Goal: Transaction & Acquisition: Download file/media

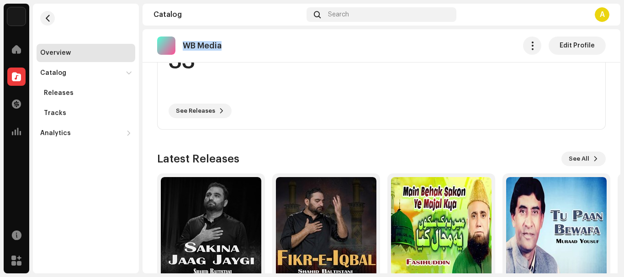
scroll to position [275, 0]
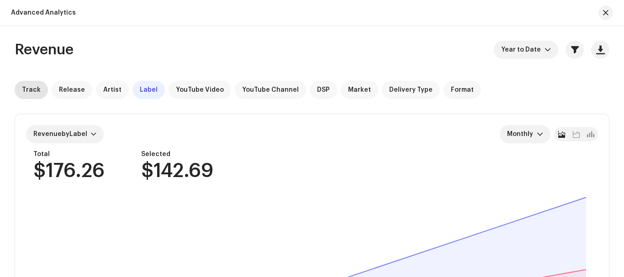
click at [34, 94] on div "Track" at bounding box center [31, 90] width 33 height 18
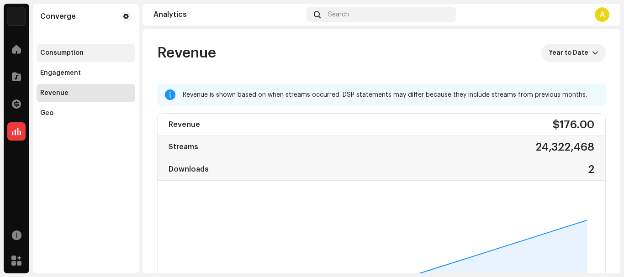
click at [61, 52] on div "Consumption" at bounding box center [61, 52] width 43 height 7
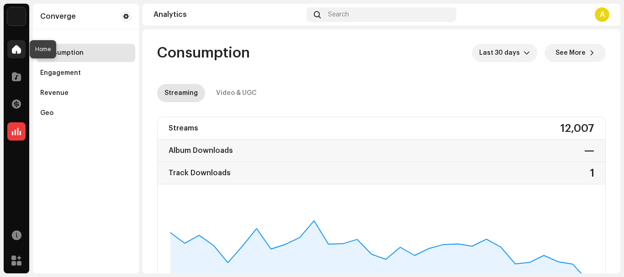
click at [21, 52] on div at bounding box center [16, 49] width 18 height 18
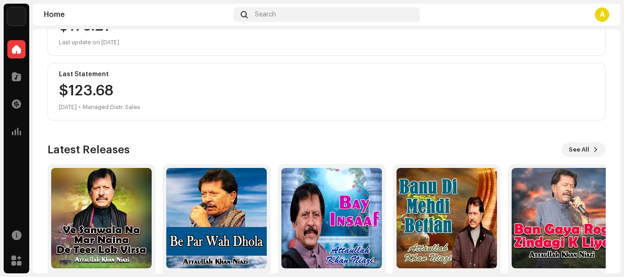
scroll to position [174, 0]
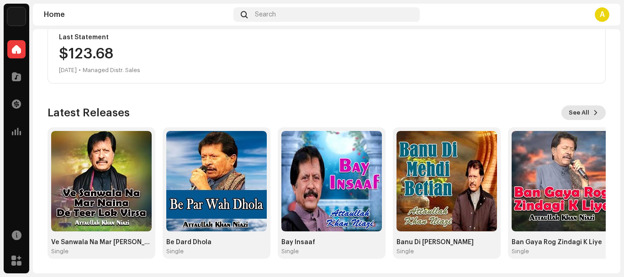
click at [584, 113] on span "See All" at bounding box center [579, 113] width 21 height 18
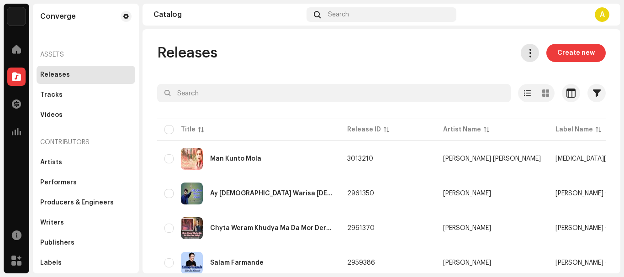
click at [526, 54] on span at bounding box center [530, 52] width 9 height 7
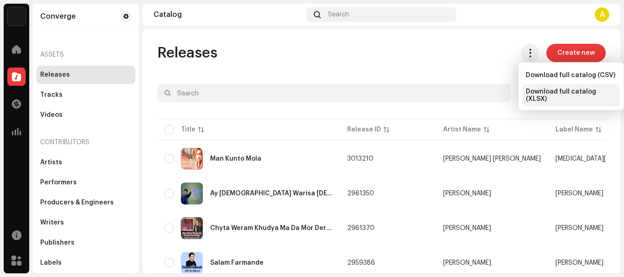
click at [555, 94] on span "Download full catalog (XLSX)" at bounding box center [571, 95] width 91 height 15
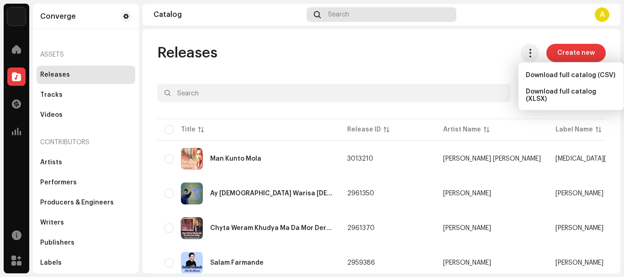
click at [354, 11] on div "Search" at bounding box center [381, 14] width 149 height 15
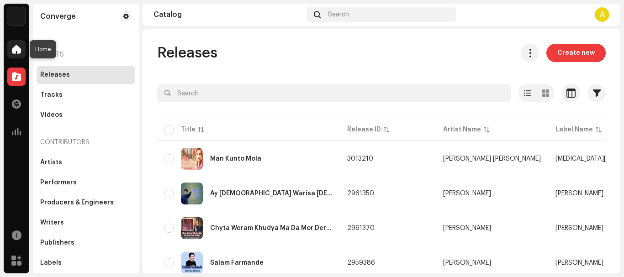
click at [16, 46] on span at bounding box center [16, 49] width 9 height 7
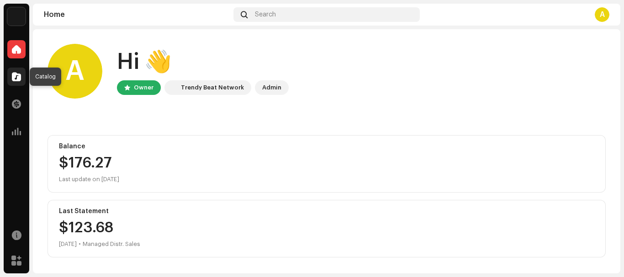
click at [16, 80] on span at bounding box center [16, 76] width 9 height 7
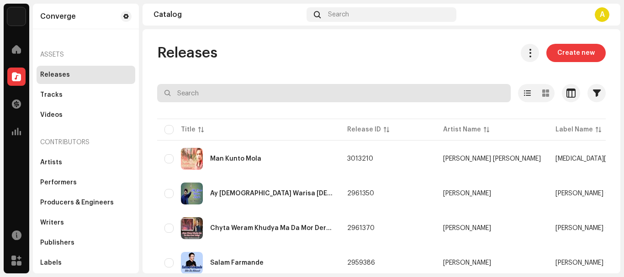
click at [213, 95] on input "text" at bounding box center [334, 93] width 354 height 18
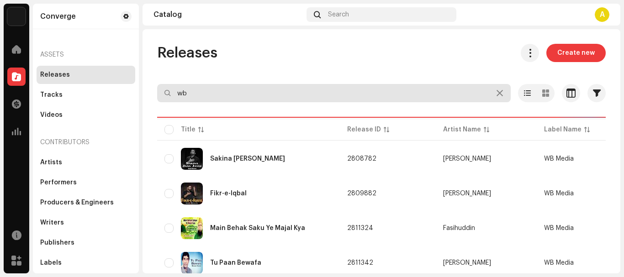
type input "wb"
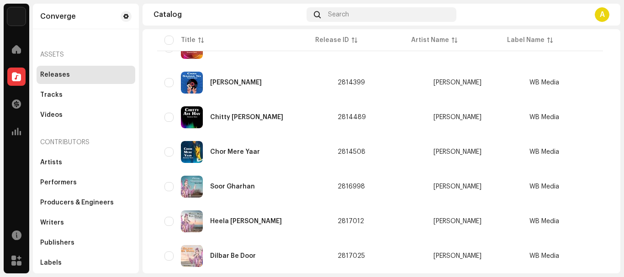
scroll to position [731, 0]
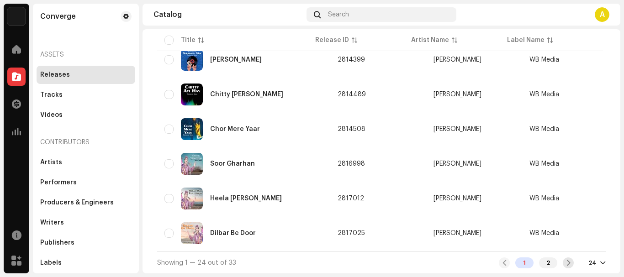
click at [563, 258] on div at bounding box center [568, 263] width 11 height 11
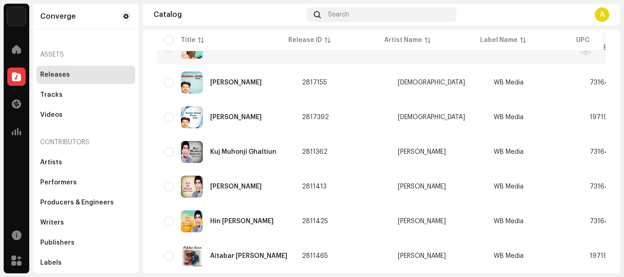
scroll to position [209, 0]
